Goal: Check status

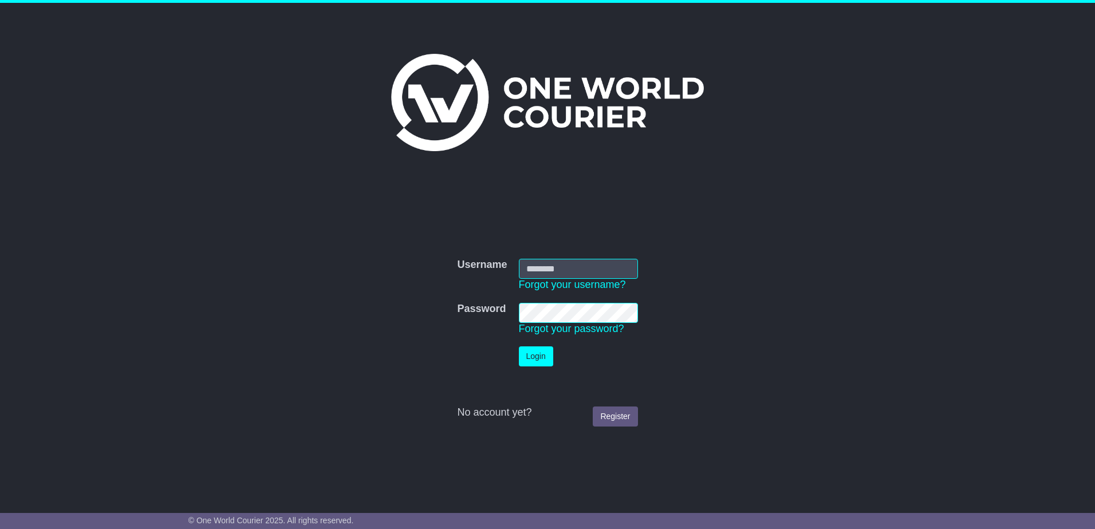
type input "**********"
click at [520, 357] on button "Login" at bounding box center [536, 356] width 34 height 20
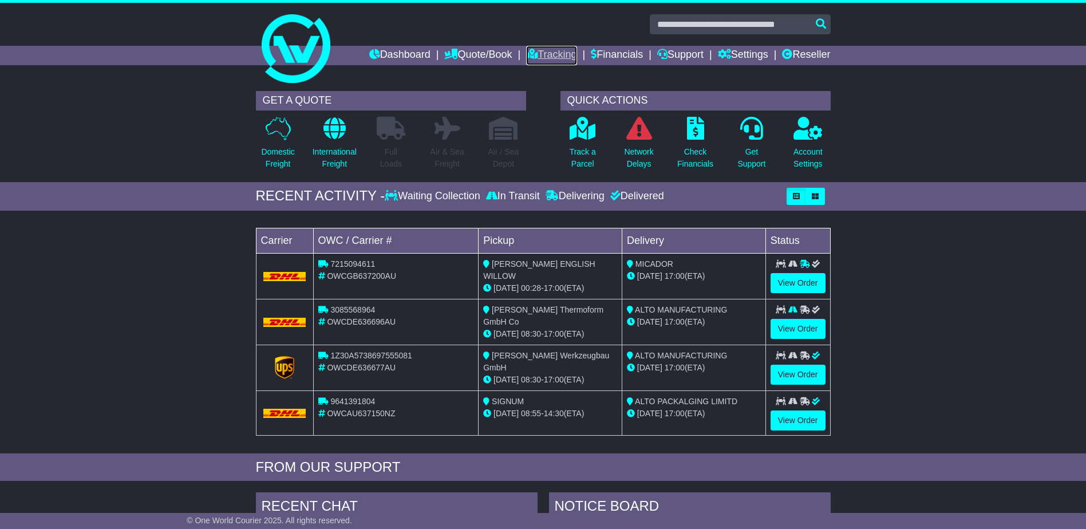
click at [558, 54] on link "Tracking" at bounding box center [551, 55] width 50 height 19
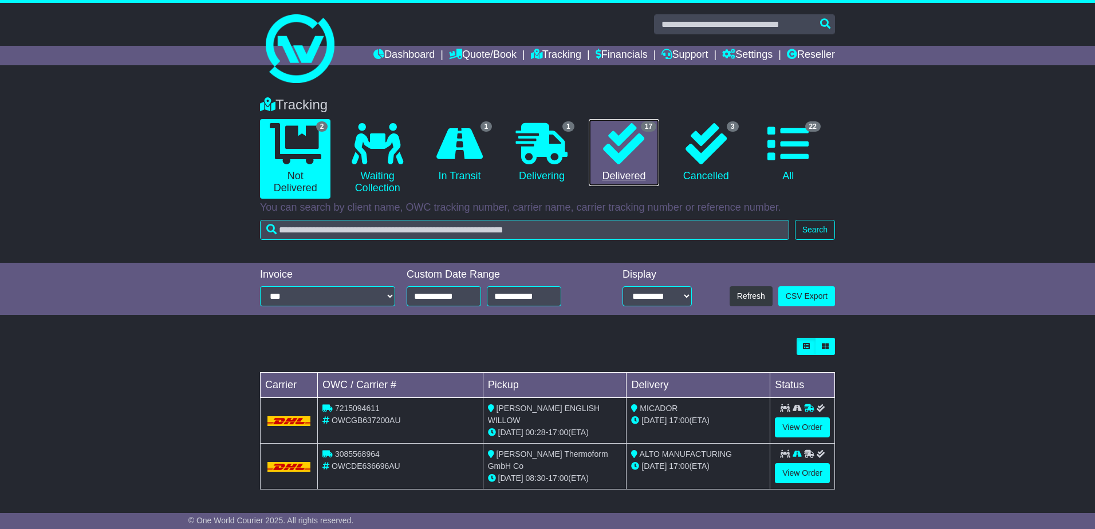
click at [634, 174] on link "17 Delivered" at bounding box center [624, 153] width 70 height 68
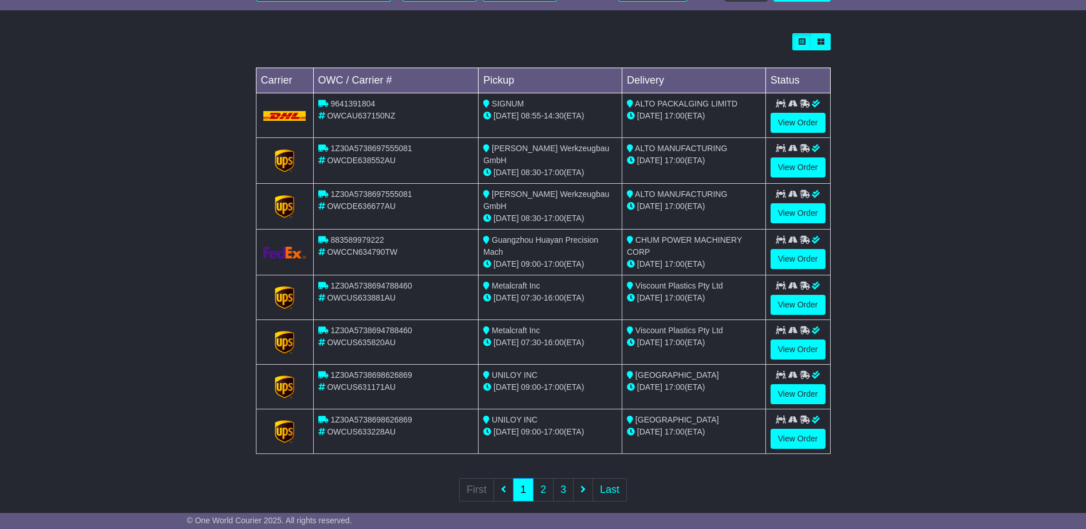
scroll to position [319, 0]
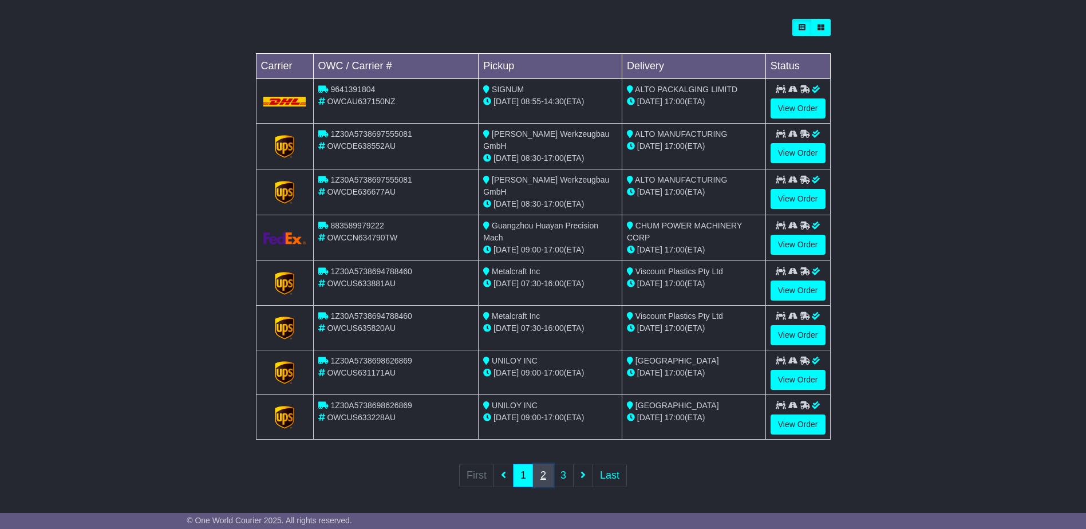
click at [543, 475] on link "2" at bounding box center [543, 475] width 21 height 23
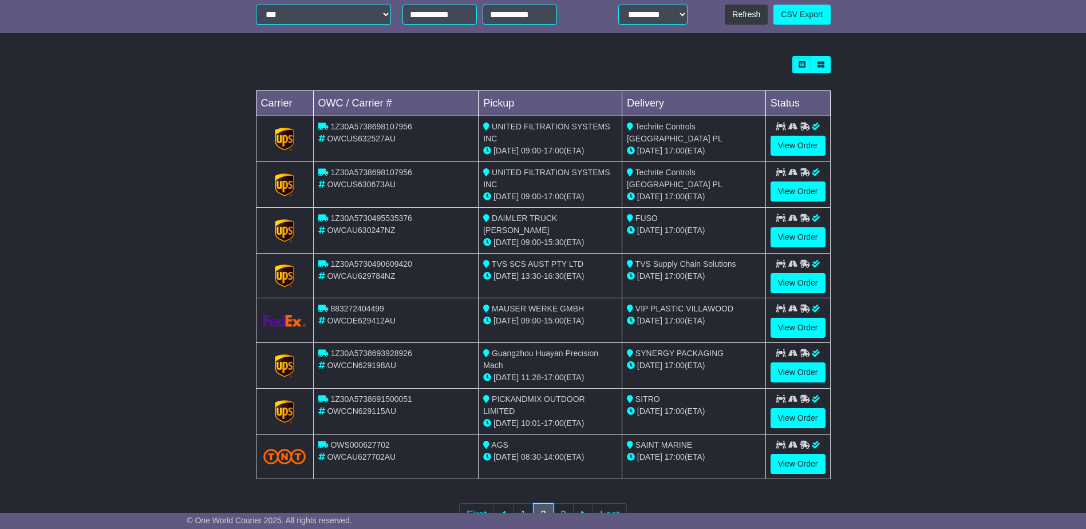
scroll to position [286, 0]
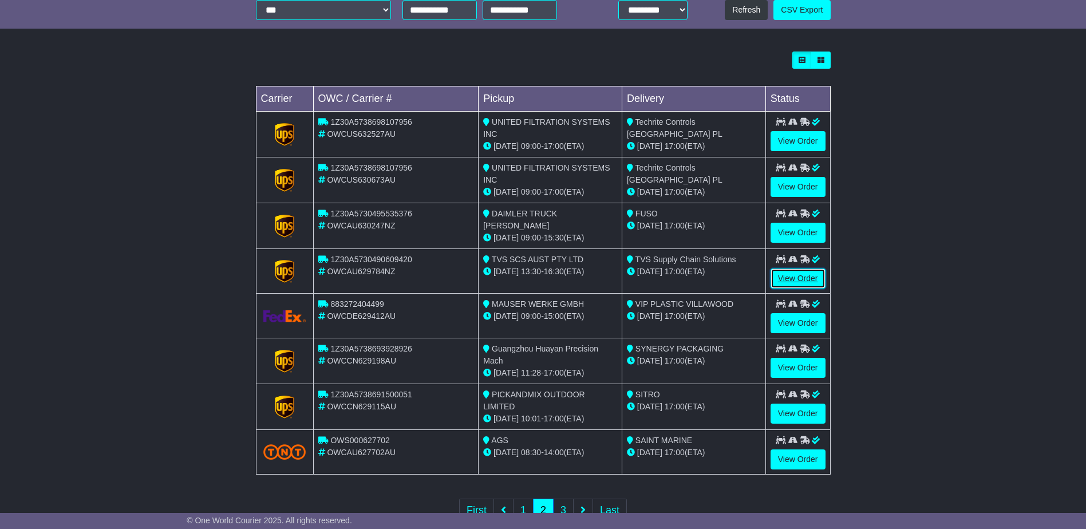
click at [794, 276] on link "View Order" at bounding box center [798, 279] width 55 height 20
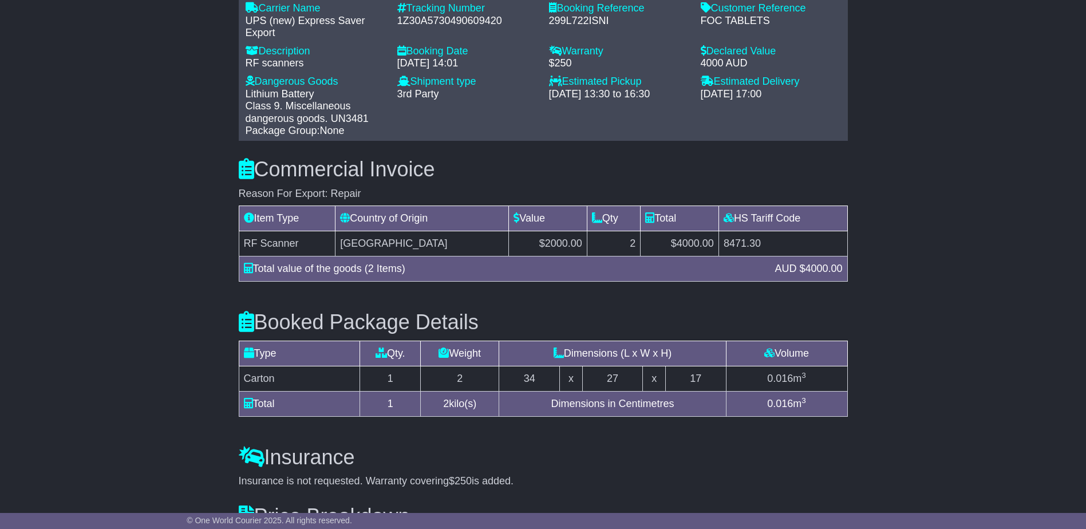
scroll to position [898, 0]
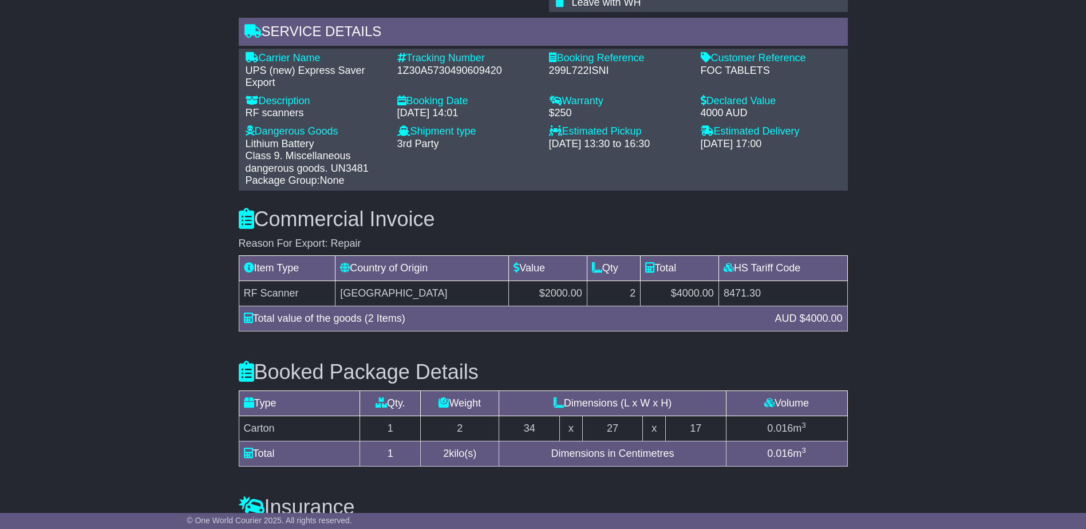
click at [439, 65] on div "1Z30A5730490609420" at bounding box center [467, 71] width 140 height 13
copy div "1Z30A5730490609420"
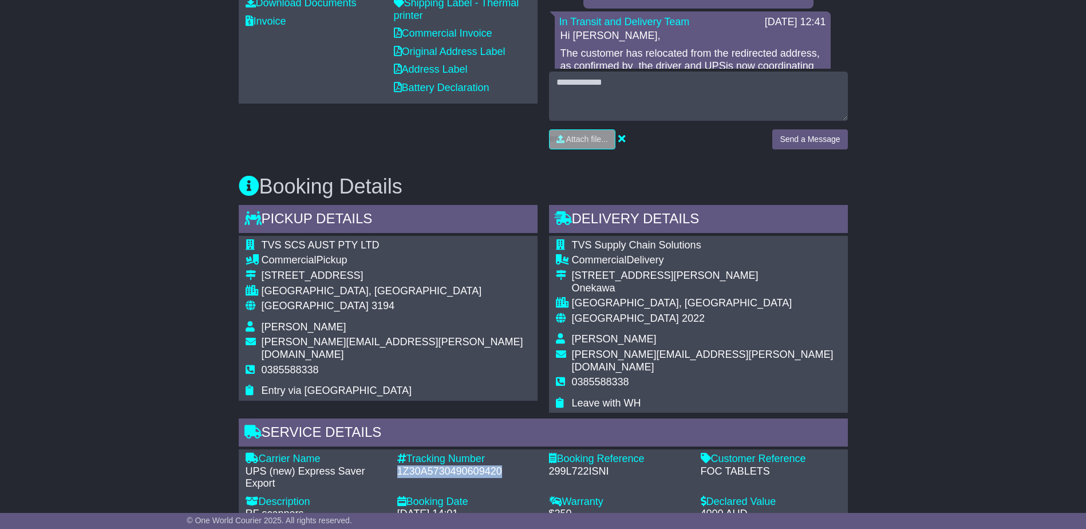
scroll to position [382, 0]
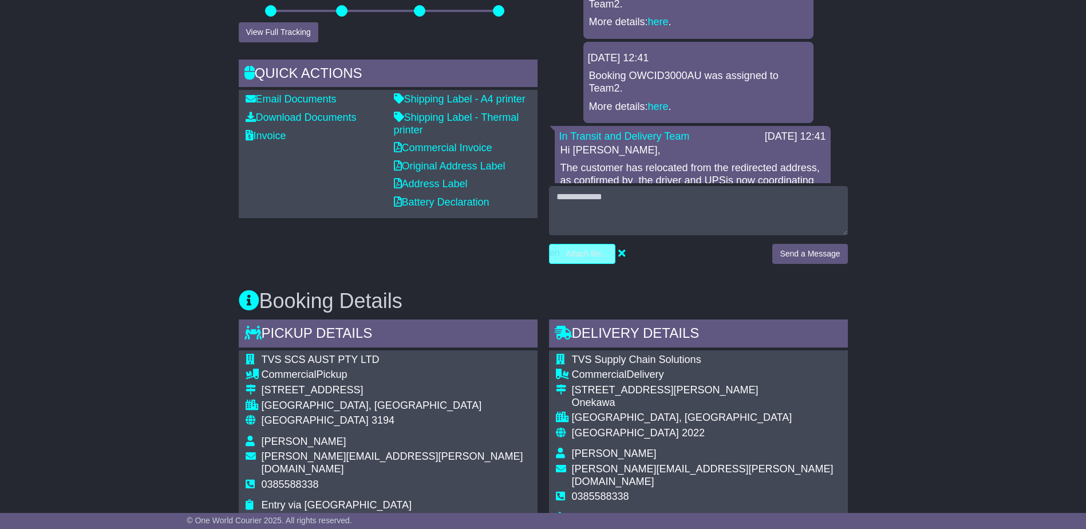
click at [565, 251] on input "file" at bounding box center [527, 253] width 173 height 19
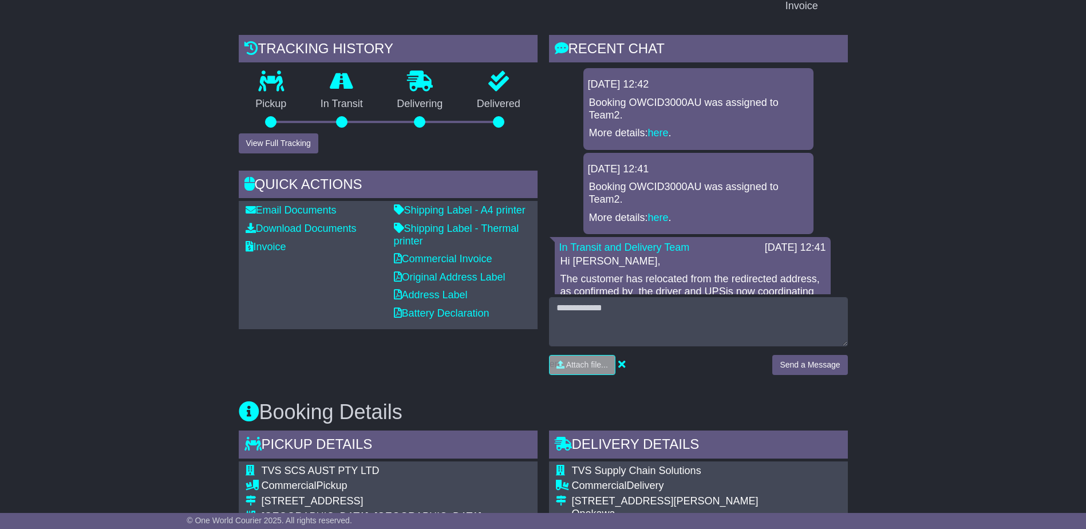
scroll to position [268, 0]
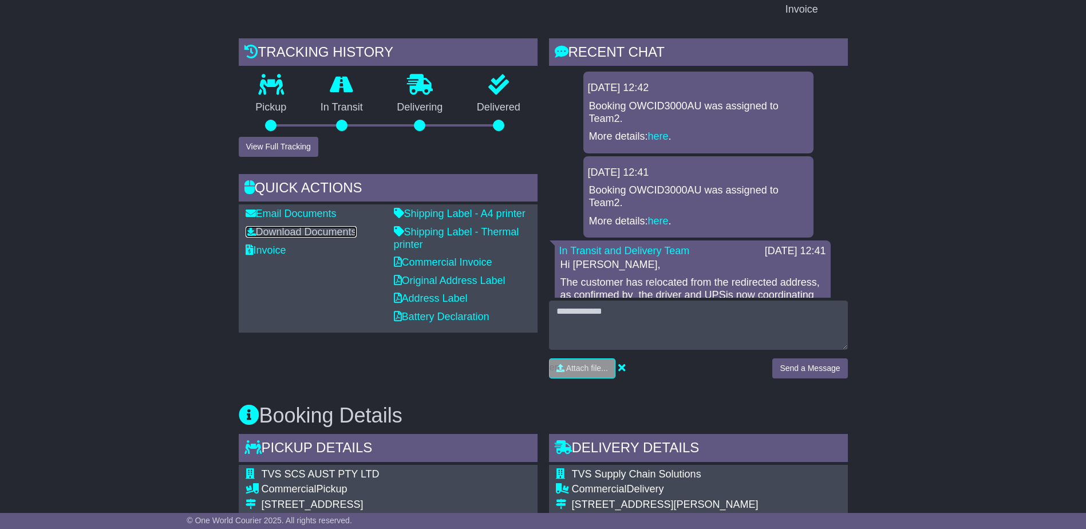
click at [289, 233] on link "Download Documents" at bounding box center [301, 231] width 111 height 11
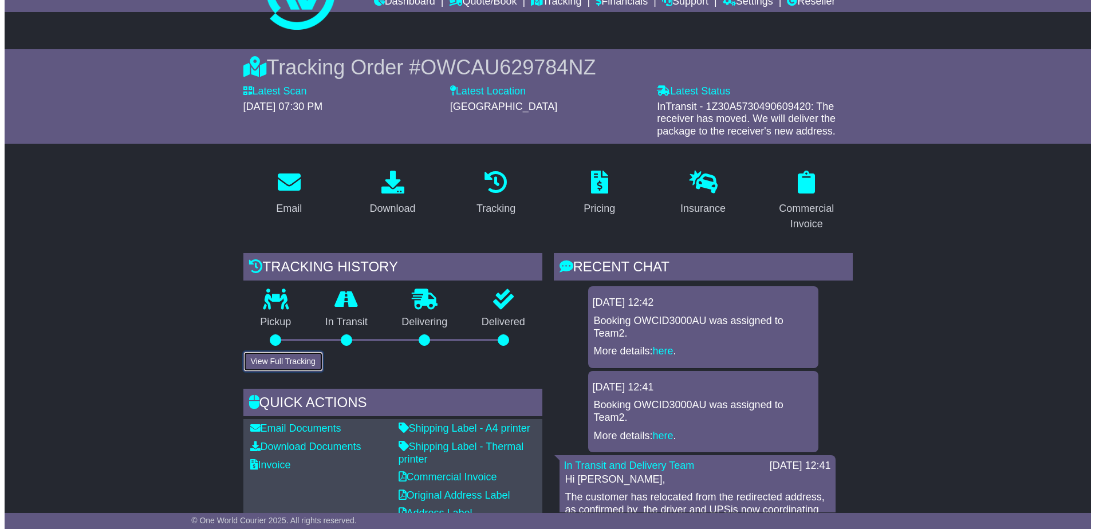
scroll to position [56, 0]
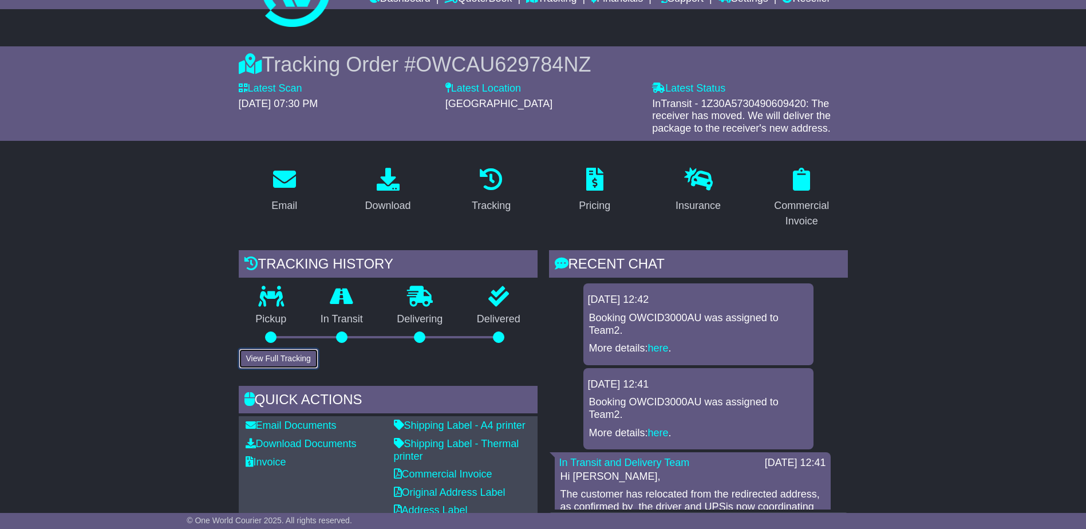
click at [281, 363] on button "View Full Tracking" at bounding box center [279, 359] width 80 height 20
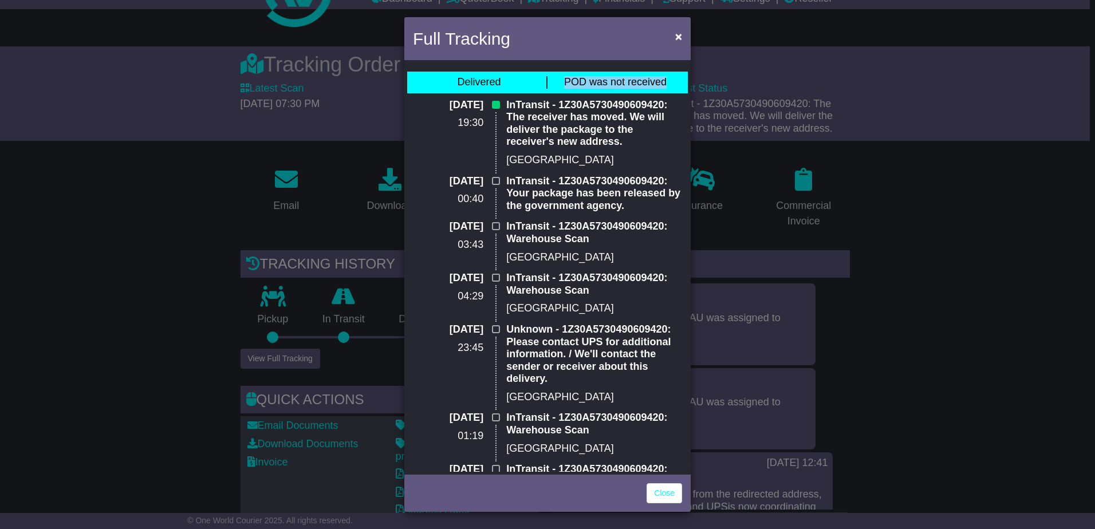
drag, startPoint x: 555, startPoint y: 80, endPoint x: 674, endPoint y: 80, distance: 119.7
click at [674, 80] on div "POD was not received" at bounding box center [615, 82] width 136 height 13
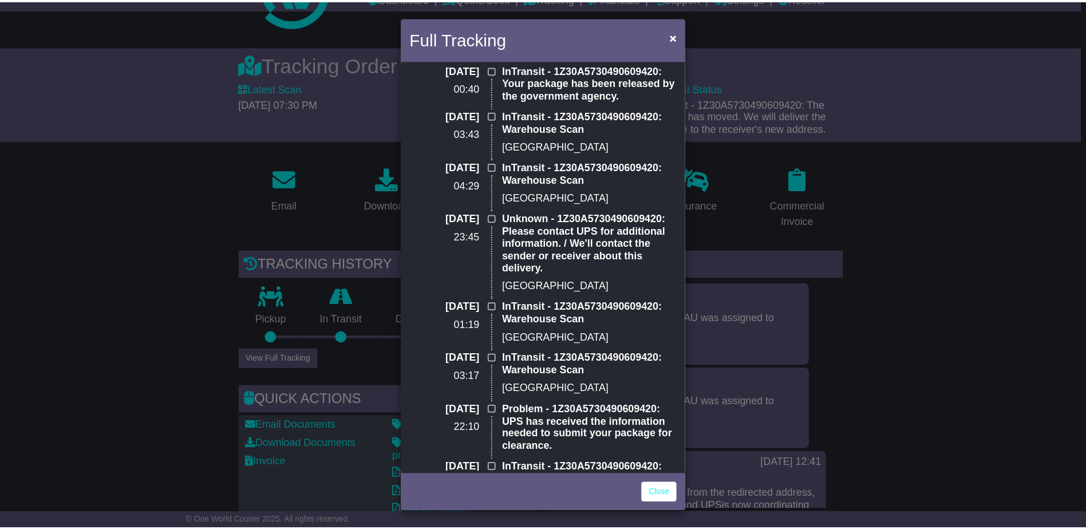
scroll to position [0, 0]
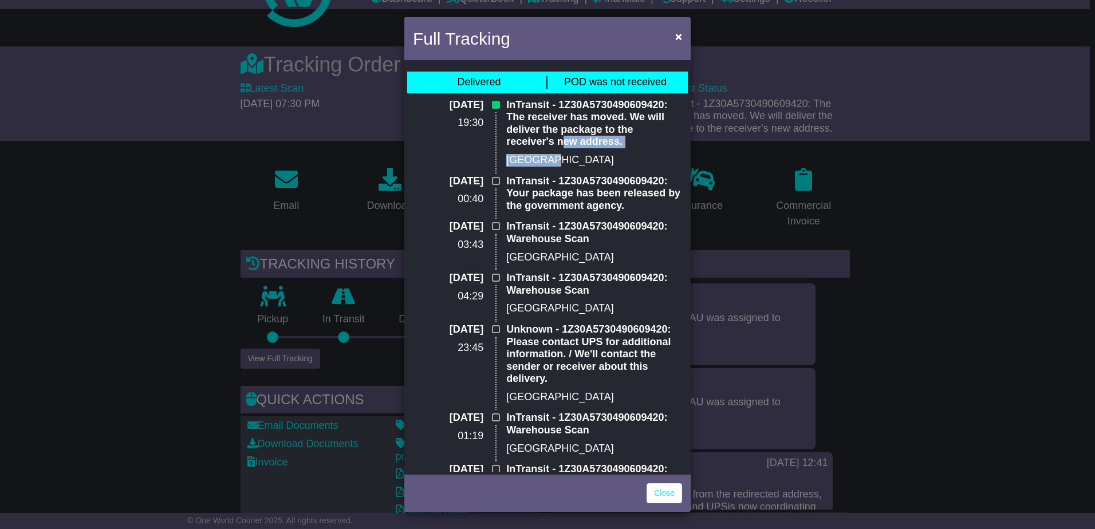
drag, startPoint x: 510, startPoint y: 143, endPoint x: 560, endPoint y: 155, distance: 51.4
click at [560, 155] on div "InTransit - 1Z30A5730490609420: The receiver has moved. We will deliver the pac…" at bounding box center [593, 137] width 187 height 76
drag, startPoint x: 560, startPoint y: 155, endPoint x: 567, endPoint y: 191, distance: 36.7
click at [567, 191] on p "InTransit - 1Z30A5730490609420: Your package has been released by the governmen…" at bounding box center [594, 193] width 176 height 37
click at [681, 37] on span "×" at bounding box center [678, 36] width 7 height 13
